Goal: Task Accomplishment & Management: Manage account settings

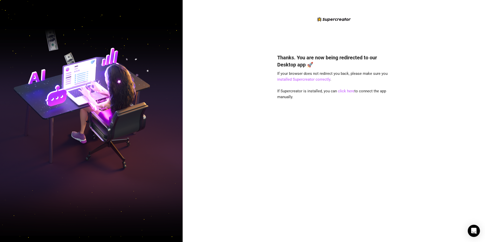
click at [301, 146] on div "Thanks. You are now being redirected to our Desktop app 🚀 If your browser does …" at bounding box center [333, 140] width 113 height 187
click at [342, 90] on link "click here" at bounding box center [346, 91] width 16 height 5
drag, startPoint x: 456, startPoint y: 38, endPoint x: 466, endPoint y: 2, distance: 37.6
click at [456, 38] on div "Thanks. You are now being redirected to our Desktop app 🚀 If your browser does …" at bounding box center [333, 121] width 302 height 242
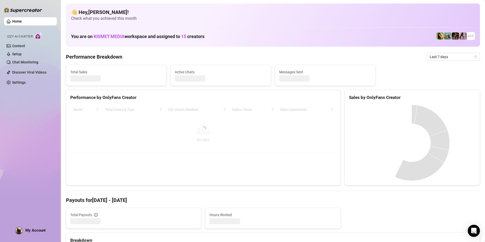
click at [47, 232] on div "Home Izzy AI Chatter Content Setup Chat Monitoring Discover Viral Videos Settin…" at bounding box center [30, 118] width 53 height 237
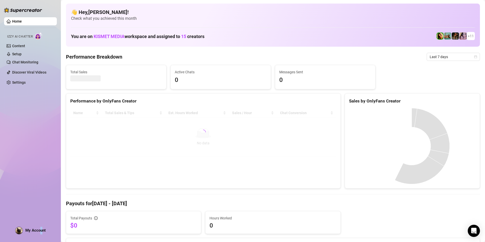
drag, startPoint x: 43, startPoint y: 230, endPoint x: 40, endPoint y: 232, distance: 3.2
click at [40, 232] on span "My Account" at bounding box center [35, 230] width 20 height 5
drag, startPoint x: 40, startPoint y: 232, endPoint x: 19, endPoint y: 226, distance: 22.0
click at [19, 226] on div "Home Izzy AI Chatter Content Setup Chat Monitoring Discover Viral Videos Settin…" at bounding box center [30, 118] width 53 height 237
drag, startPoint x: 25, startPoint y: 232, endPoint x: 30, endPoint y: 231, distance: 4.3
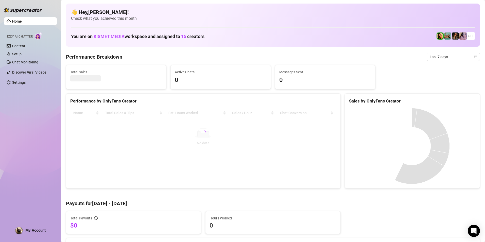
click at [27, 232] on span "My Account" at bounding box center [35, 230] width 20 height 5
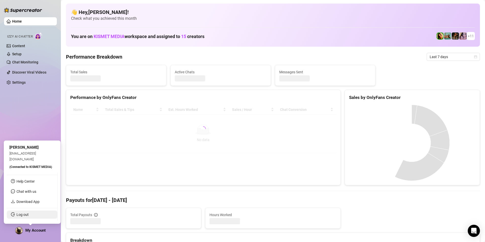
click at [29, 213] on link "Log out" at bounding box center [22, 214] width 12 height 4
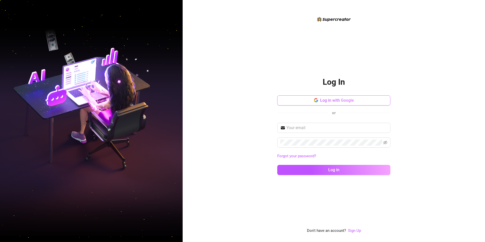
click at [320, 98] on span "Log in with Google" at bounding box center [337, 100] width 34 height 5
